Goal: Find specific page/section: Find specific page/section

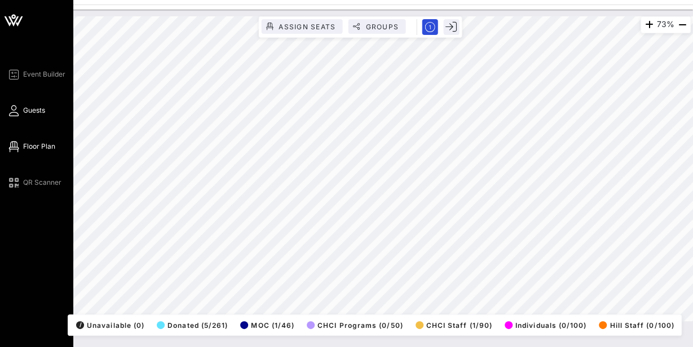
click at [15, 112] on icon at bounding box center [14, 111] width 14 height 2
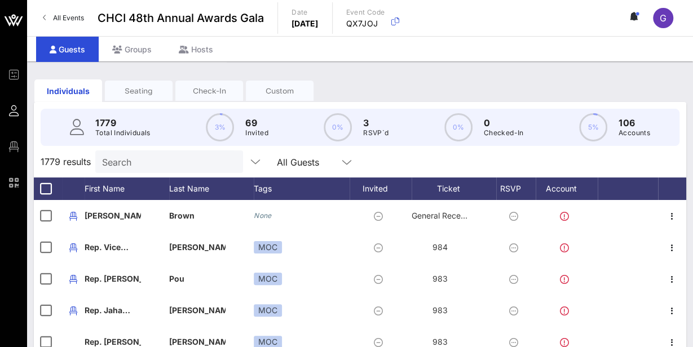
click at [115, 159] on input "Search" at bounding box center [168, 161] width 132 height 15
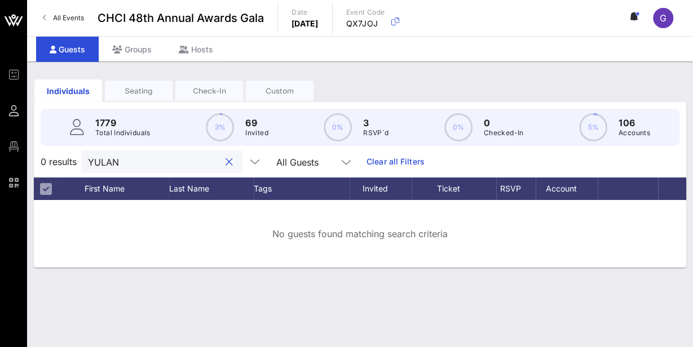
drag, startPoint x: 132, startPoint y: 155, endPoint x: 61, endPoint y: 157, distance: 71.1
click at [61, 157] on div "0 results [PERSON_NAME] All Guests Clear all Filters" at bounding box center [360, 162] width 652 height 32
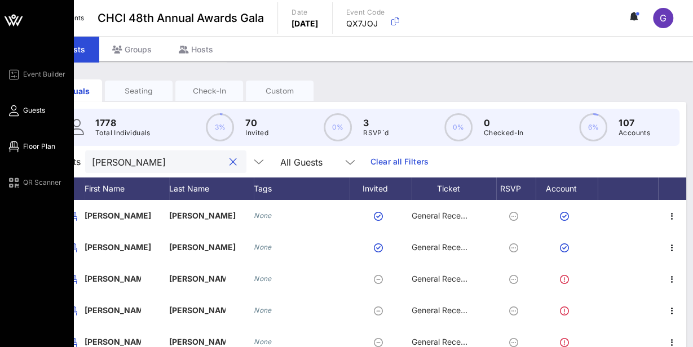
type input "[PERSON_NAME]"
click at [43, 150] on span "Floor Plan" at bounding box center [39, 147] width 32 height 10
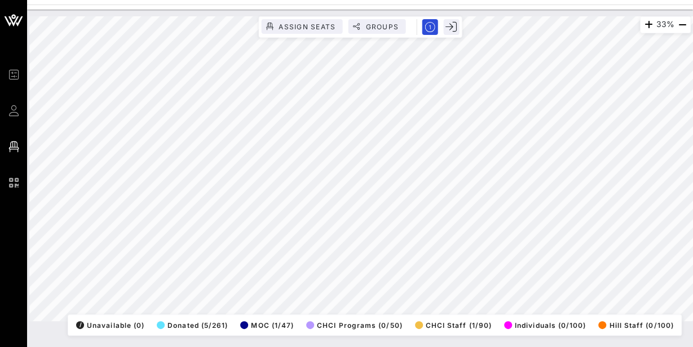
click at [266, 0] on html "Event Builder Guests Floor Plan QR Scanner CHCI 48th Annual Awards Gala 33% Ass…" at bounding box center [346, 173] width 693 height 347
